Goal: Information Seeking & Learning: Check status

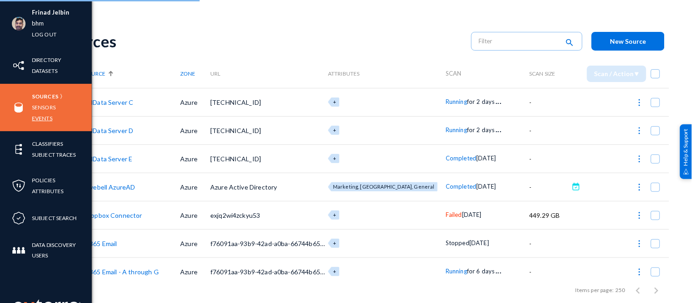
click at [42, 115] on link "Events" at bounding box center [42, 118] width 21 height 10
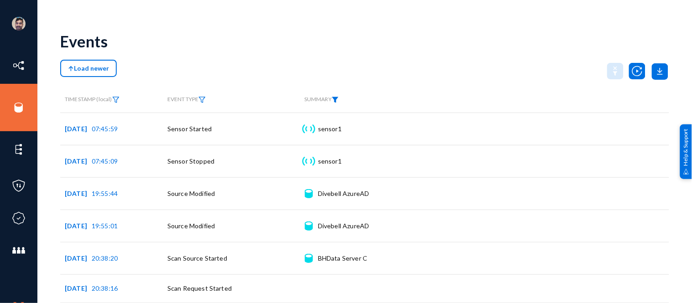
click at [337, 101] on img at bounding box center [335, 100] width 7 height 6
click at [345, 120] on span at bounding box center [348, 120] width 60 height 8
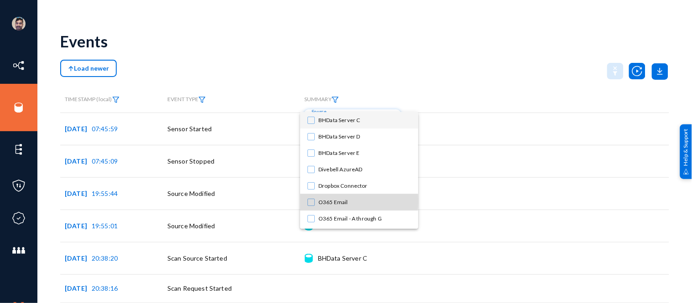
click at [311, 201] on mat-pseudo-checkbox at bounding box center [310, 202] width 7 height 7
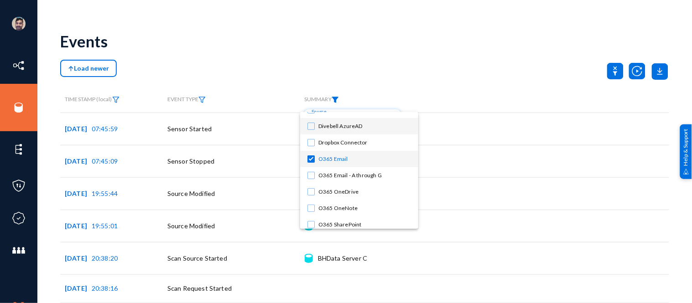
scroll to position [64, 0]
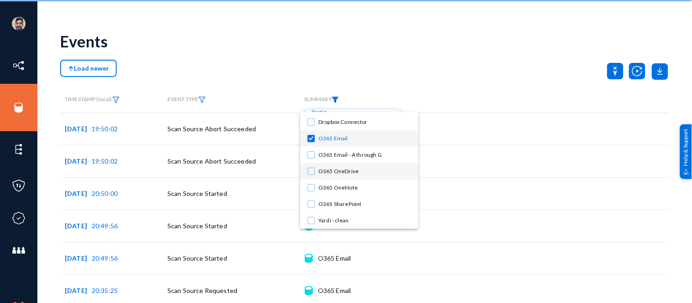
click at [311, 172] on mat-pseudo-checkbox at bounding box center [310, 171] width 7 height 7
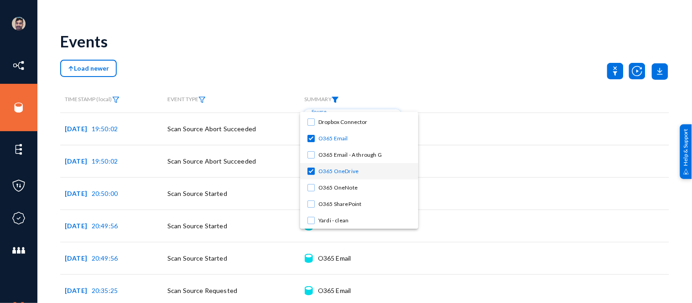
click at [477, 62] on div at bounding box center [346, 151] width 692 height 303
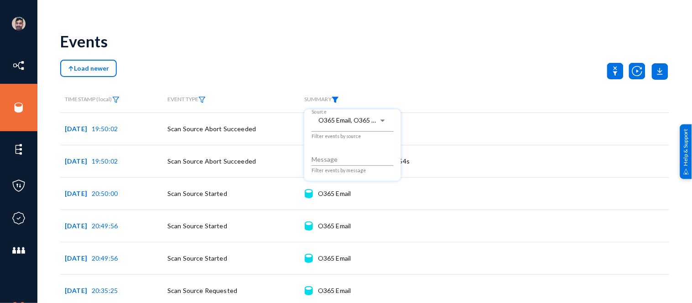
click at [233, 72] on div at bounding box center [346, 151] width 692 height 303
click at [204, 99] on img at bounding box center [201, 100] width 7 height 6
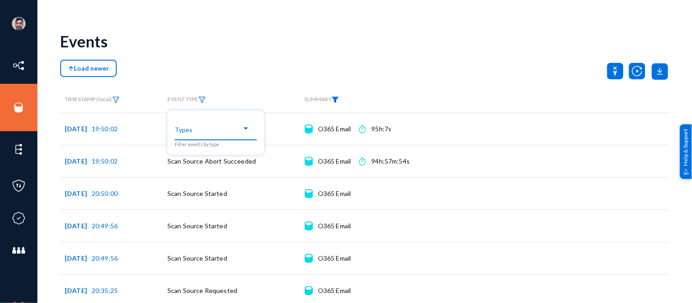
click at [203, 139] on div "Types" at bounding box center [216, 129] width 82 height 22
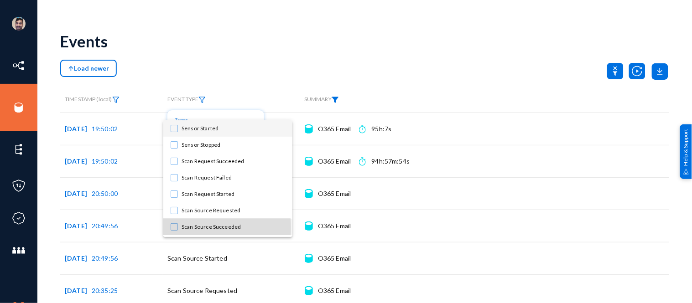
click at [175, 228] on mat-pseudo-checkbox at bounding box center [174, 226] width 7 height 7
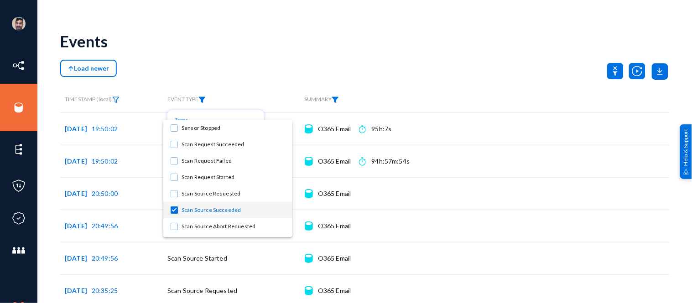
click at [270, 64] on div at bounding box center [346, 151] width 692 height 303
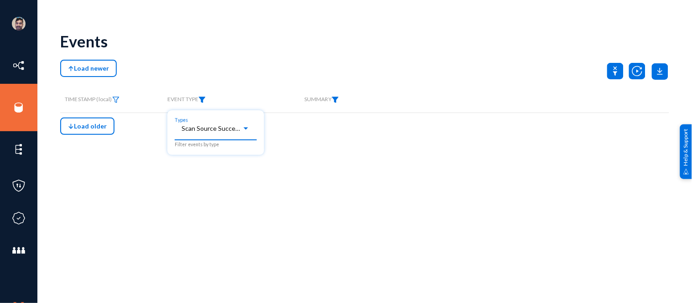
click at [203, 128] on span "Scan Source Succeeded" at bounding box center [216, 129] width 68 height 8
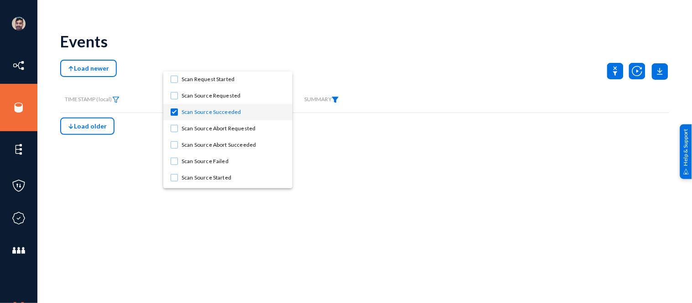
scroll to position [0, 0]
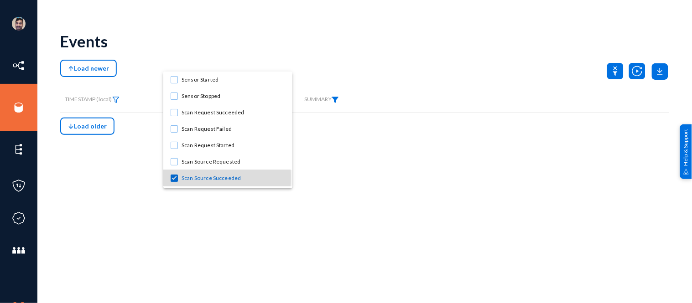
click at [174, 177] on mat-pseudo-checkbox at bounding box center [174, 178] width 7 height 7
click at [292, 47] on div at bounding box center [346, 151] width 692 height 303
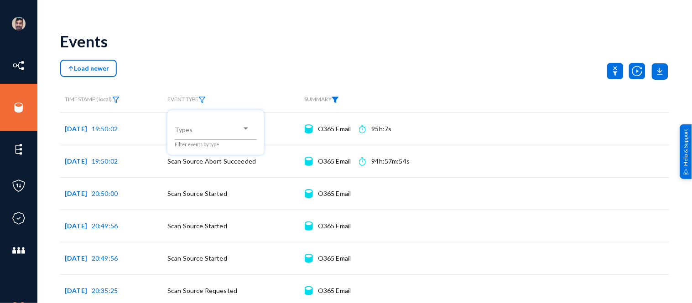
click at [248, 52] on div at bounding box center [346, 151] width 692 height 303
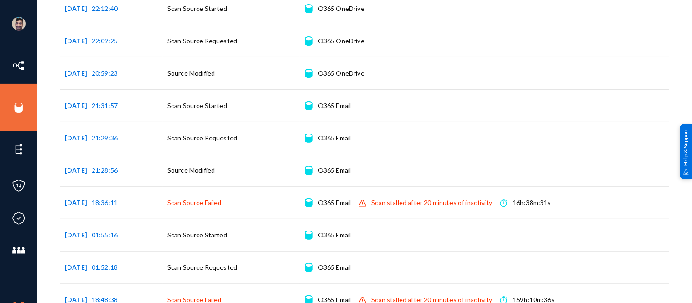
scroll to position [804, 0]
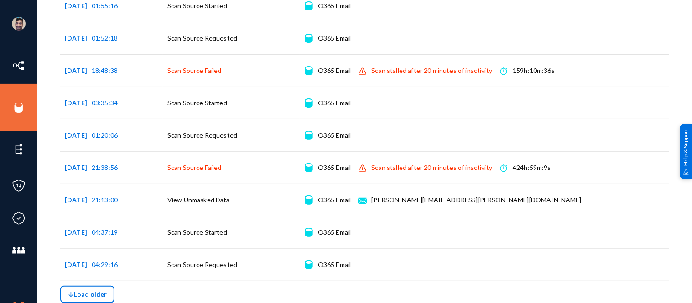
click at [80, 292] on span "Load older" at bounding box center [87, 295] width 39 height 8
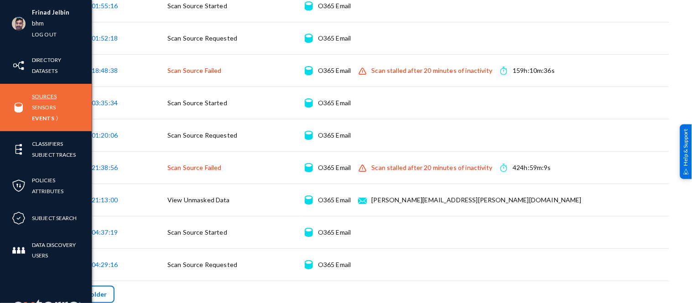
click at [48, 93] on link "Sources" at bounding box center [44, 96] width 25 height 10
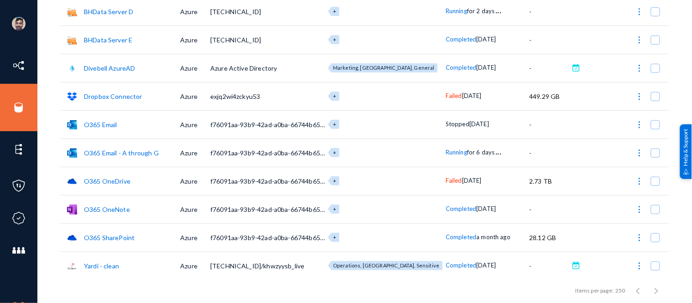
scroll to position [121, 0]
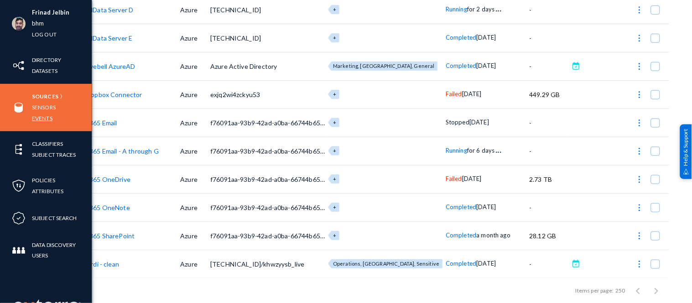
click at [38, 119] on link "Events" at bounding box center [42, 118] width 21 height 10
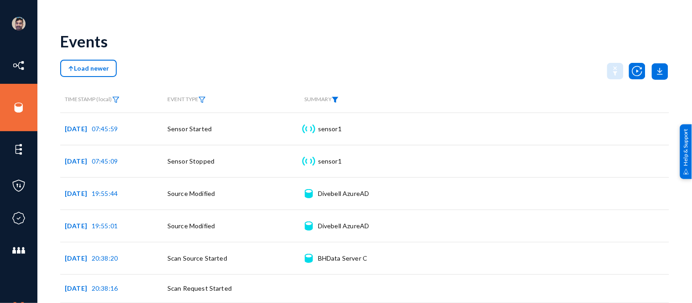
click at [338, 99] on img at bounding box center [335, 100] width 7 height 6
click at [339, 115] on div "Source" at bounding box center [353, 120] width 82 height 22
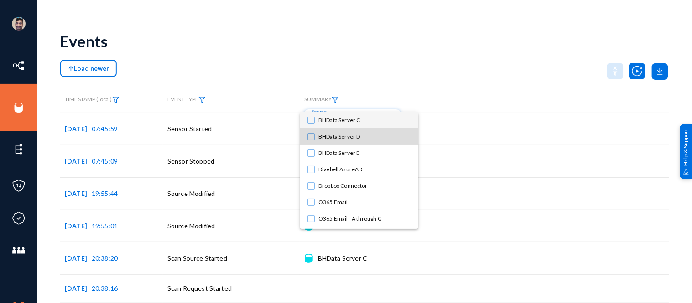
click at [341, 140] on span "BHData Server D" at bounding box center [364, 137] width 93 height 16
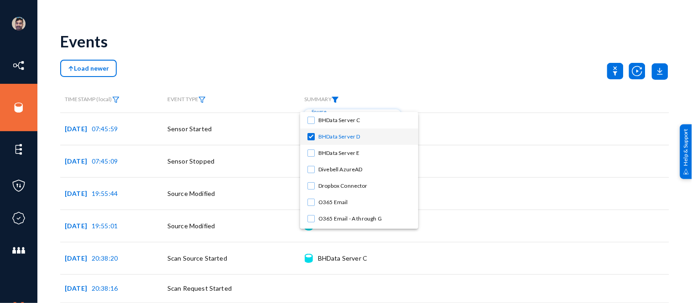
click at [411, 73] on div at bounding box center [346, 151] width 692 height 303
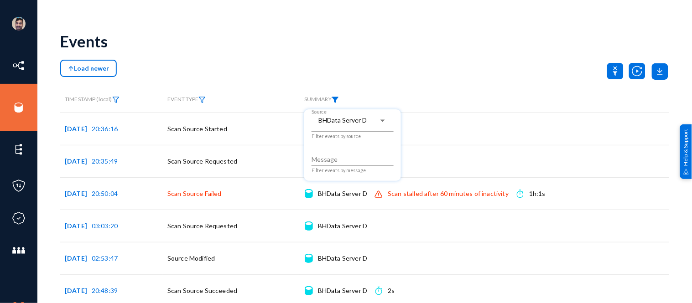
click at [411, 73] on div at bounding box center [346, 151] width 692 height 303
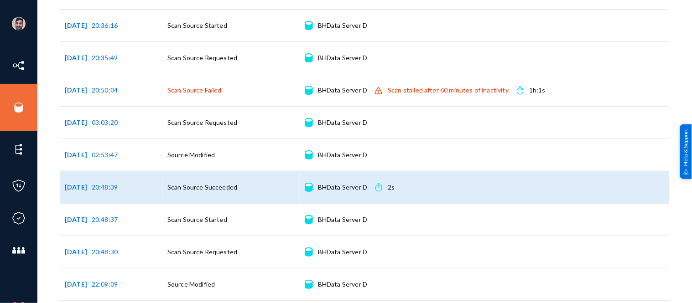
scroll to position [123, 0]
